Goal: Find specific page/section: Find specific page/section

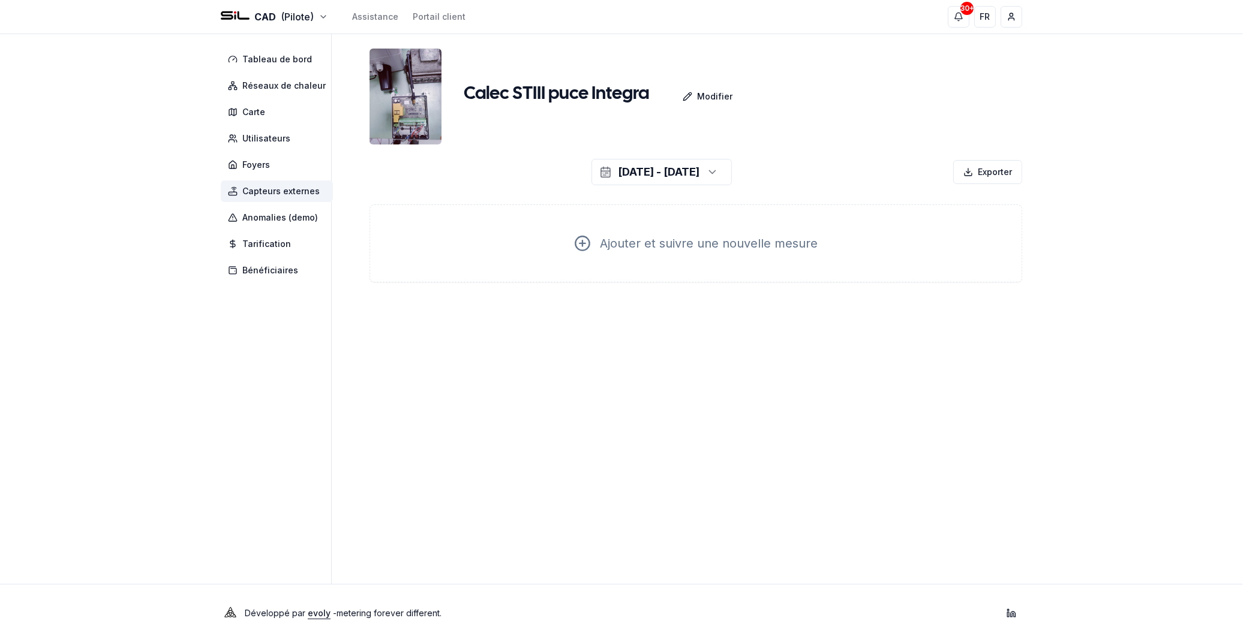
click at [597, 85] on h1 "Calec STIII puce Integra" at bounding box center [556, 94] width 185 height 22
click at [284, 133] on span "Utilisateurs" at bounding box center [266, 139] width 48 height 12
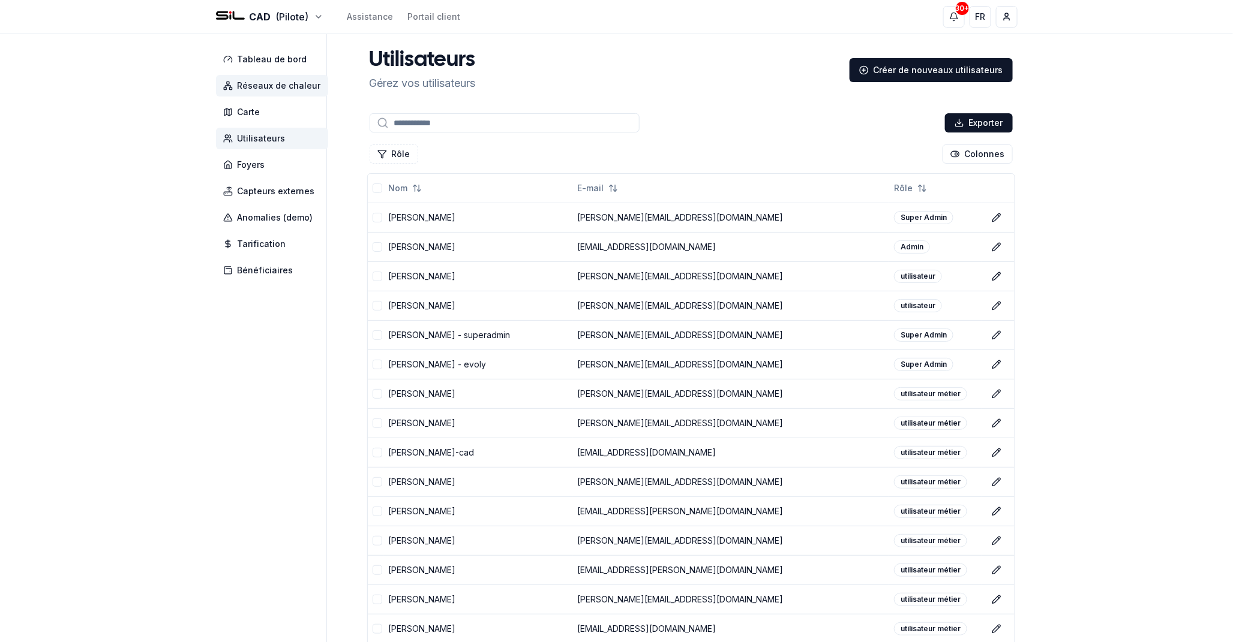
click at [273, 82] on span "Réseaux de chaleur" at bounding box center [279, 86] width 83 height 12
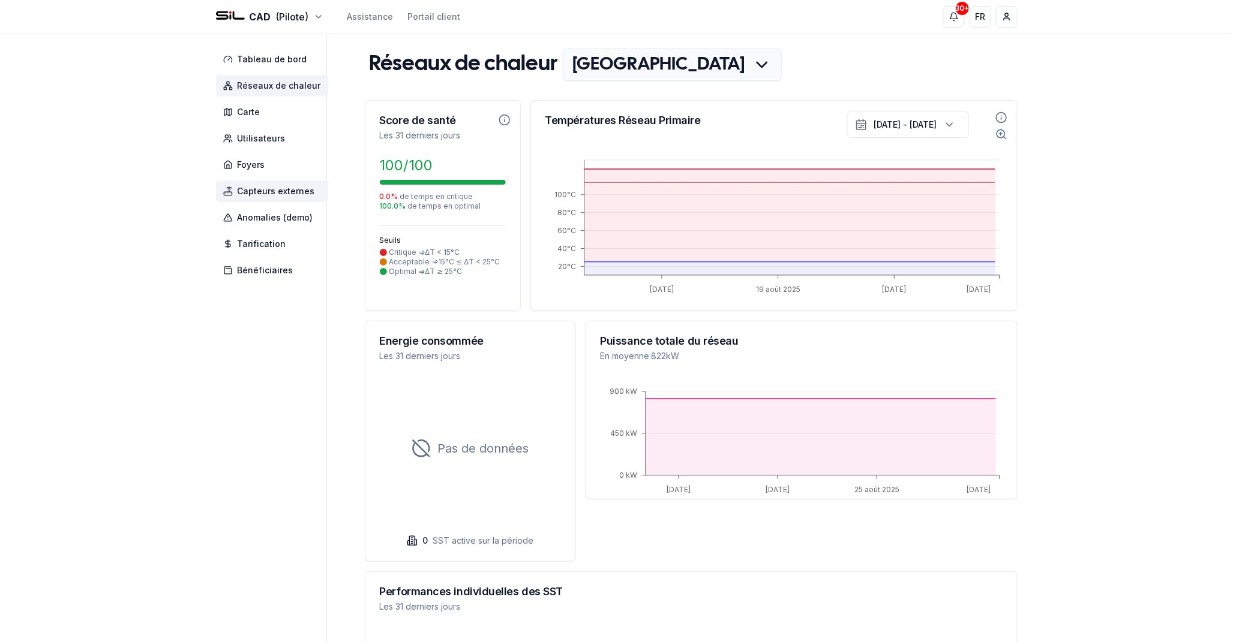
click at [264, 193] on span "Capteurs externes" at bounding box center [276, 191] width 77 height 12
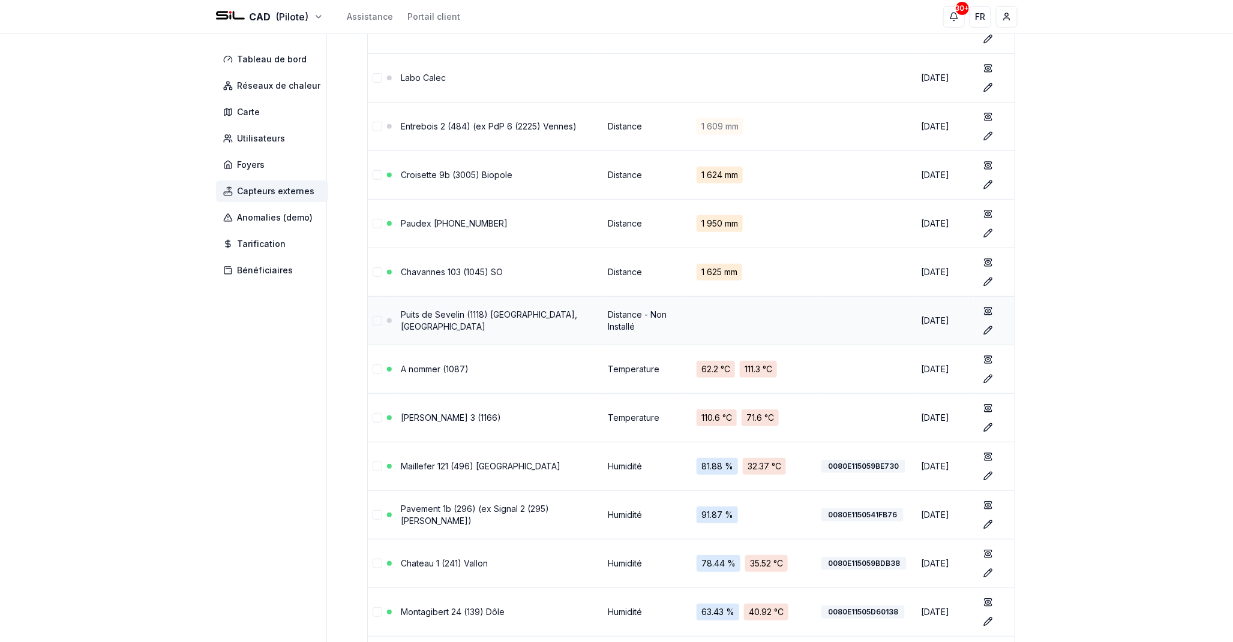
scroll to position [163, 0]
